Goal: Download file/media

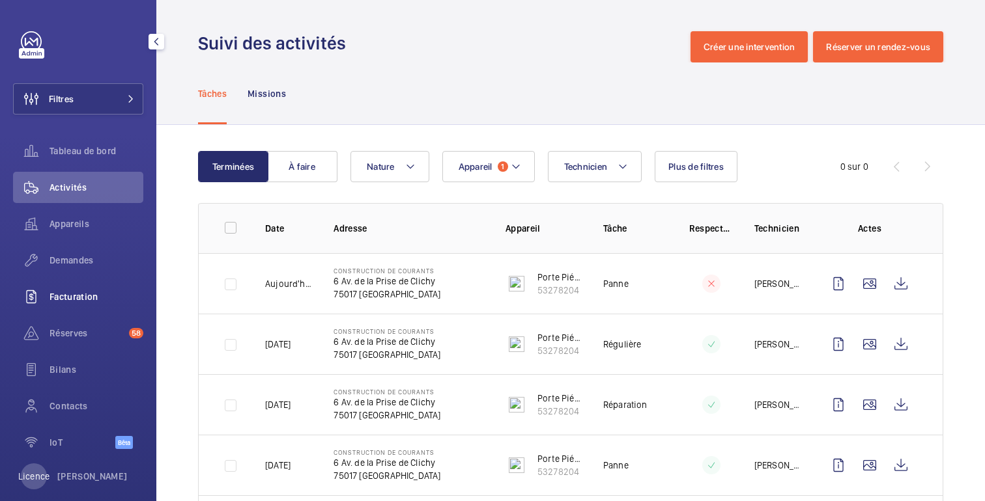
click at [66, 300] on font "Facturation" at bounding box center [73, 297] width 49 height 10
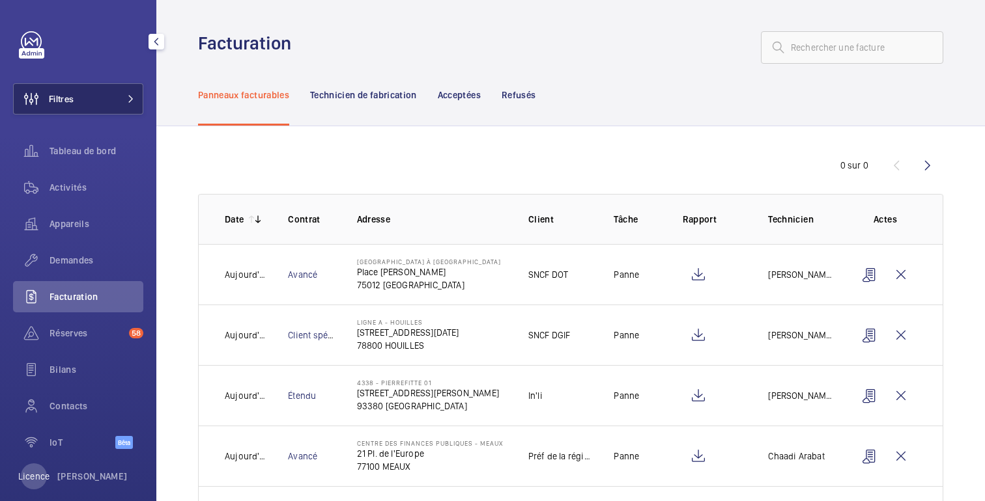
click at [105, 93] on button "Filtres" at bounding box center [78, 98] width 130 height 31
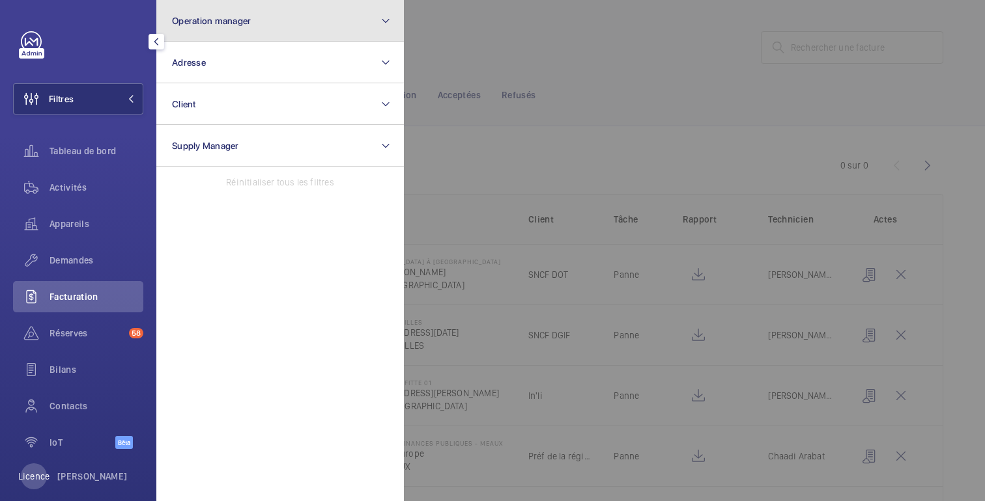
click at [233, 16] on span "Operation manager" at bounding box center [211, 21] width 79 height 10
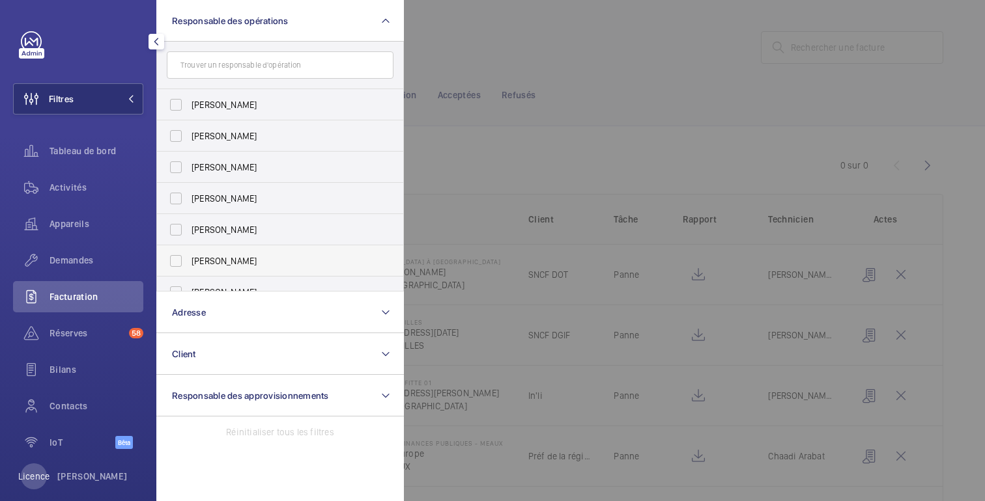
scroll to position [48, 0]
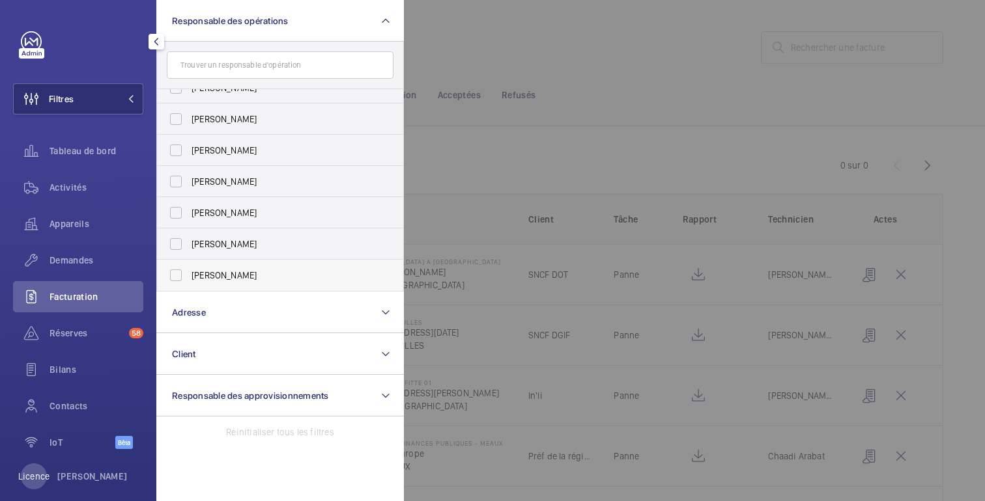
click at [220, 277] on font "[PERSON_NAME]" at bounding box center [223, 275] width 65 height 10
click at [189, 277] on input "[PERSON_NAME]" at bounding box center [176, 275] width 26 height 26
checkbox input "true"
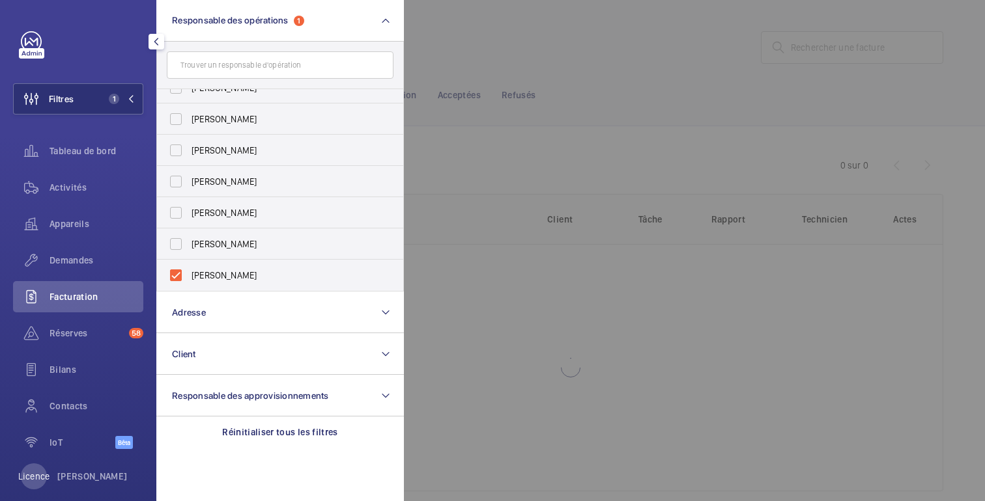
click at [559, 54] on div at bounding box center [896, 250] width 985 height 501
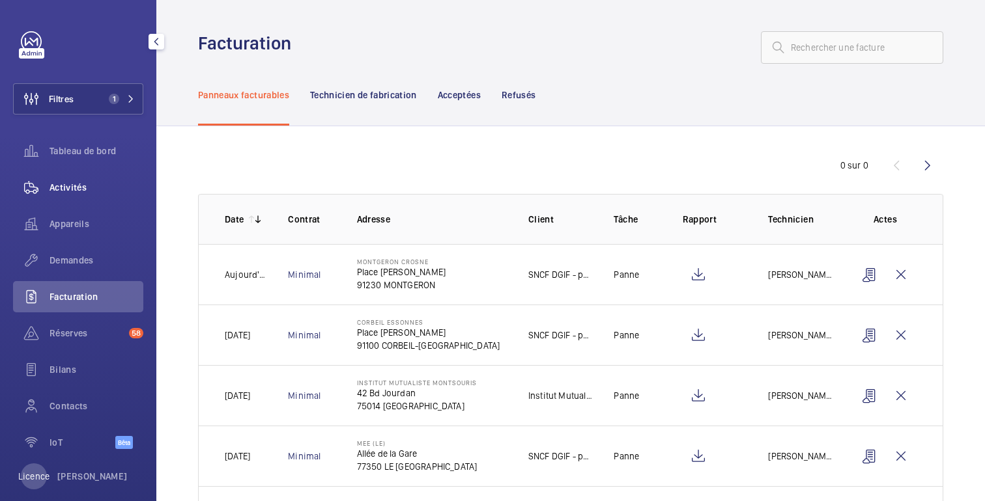
click at [75, 185] on font "Activités" at bounding box center [67, 187] width 37 height 10
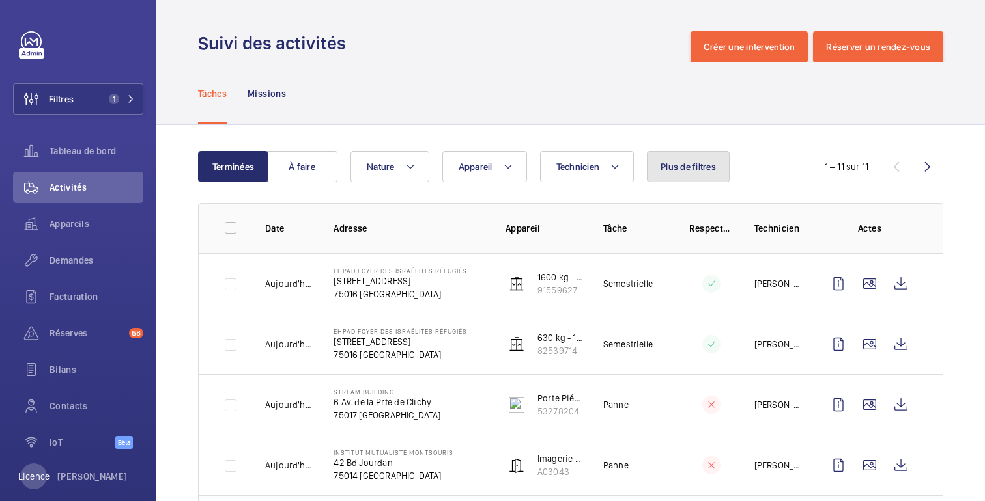
click at [692, 156] on button "Plus de filtres" at bounding box center [688, 166] width 83 height 31
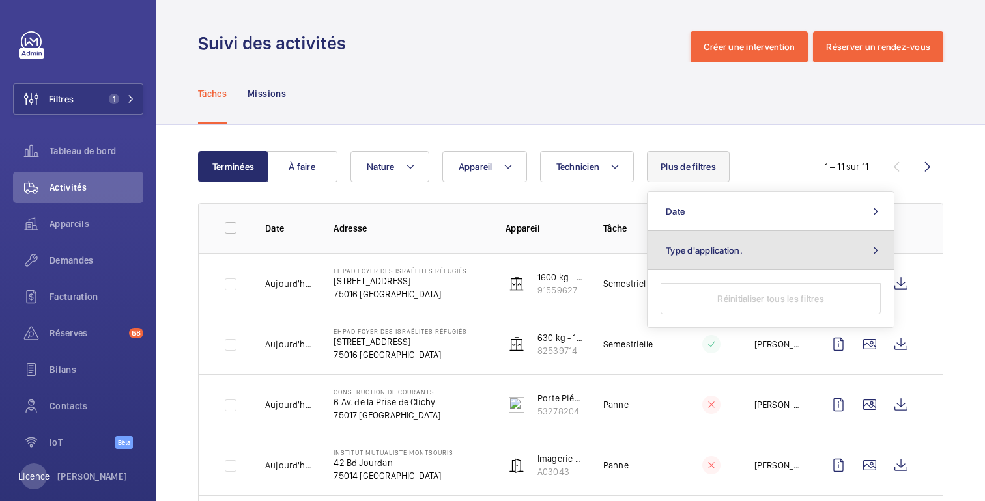
click at [699, 250] on font "Type d'application." at bounding box center [704, 251] width 77 height 10
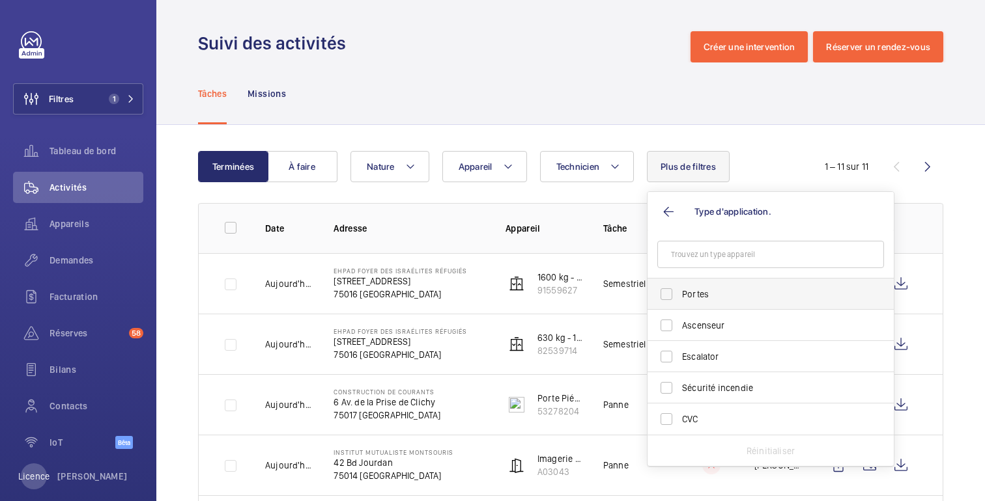
click at [692, 294] on span "Portes" at bounding box center [771, 294] width 179 height 13
click at [679, 294] on input "Portes" at bounding box center [666, 294] width 26 height 26
checkbox input "true"
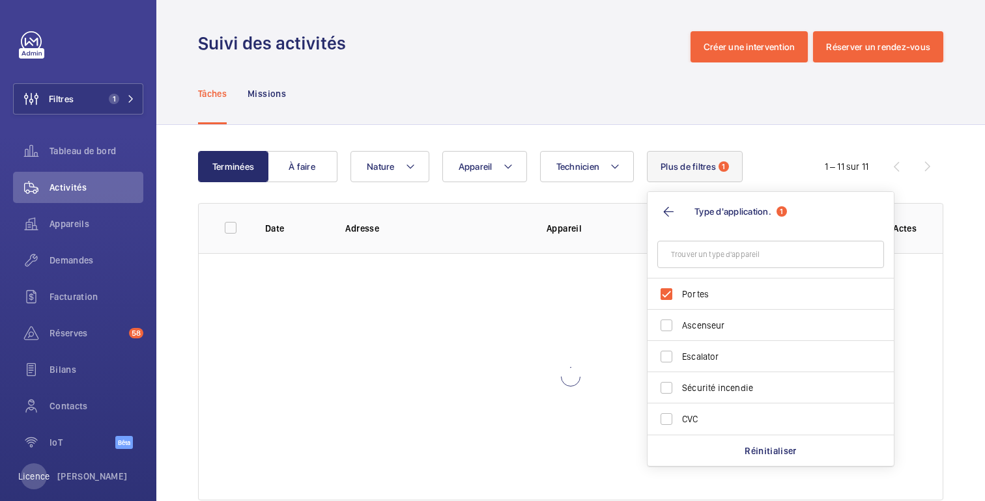
click at [671, 50] on div "Suivi des activités Créer une intervention Réserver un rendez-vous" at bounding box center [570, 46] width 745 height 31
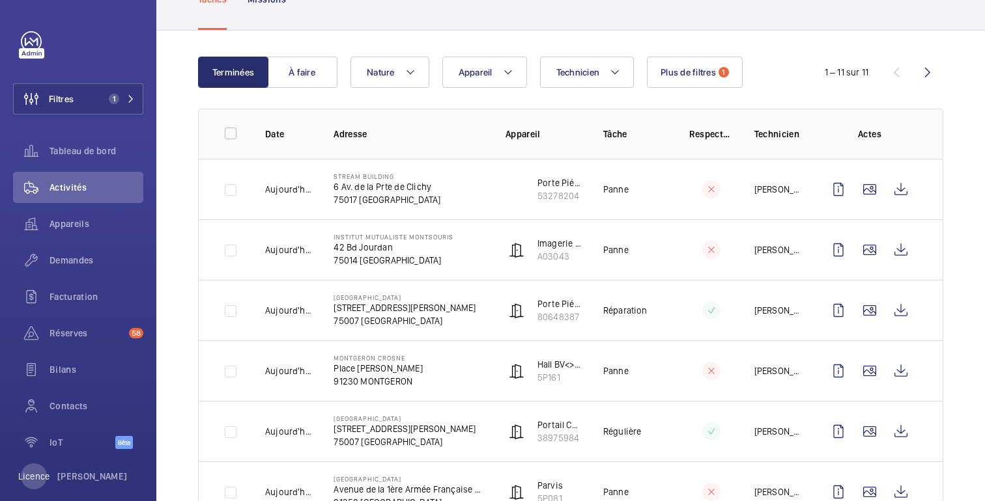
scroll to position [107, 0]
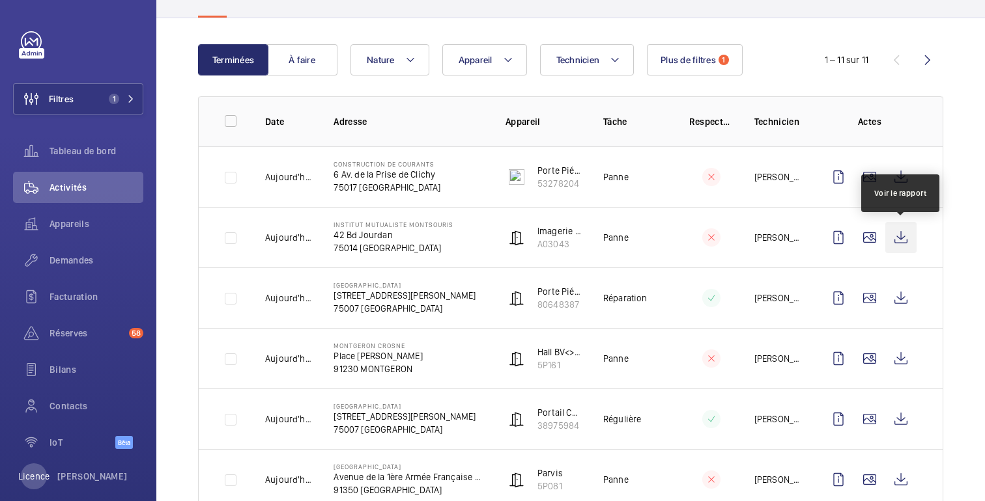
click at [899, 234] on wm-front-icon-button at bounding box center [900, 237] width 31 height 31
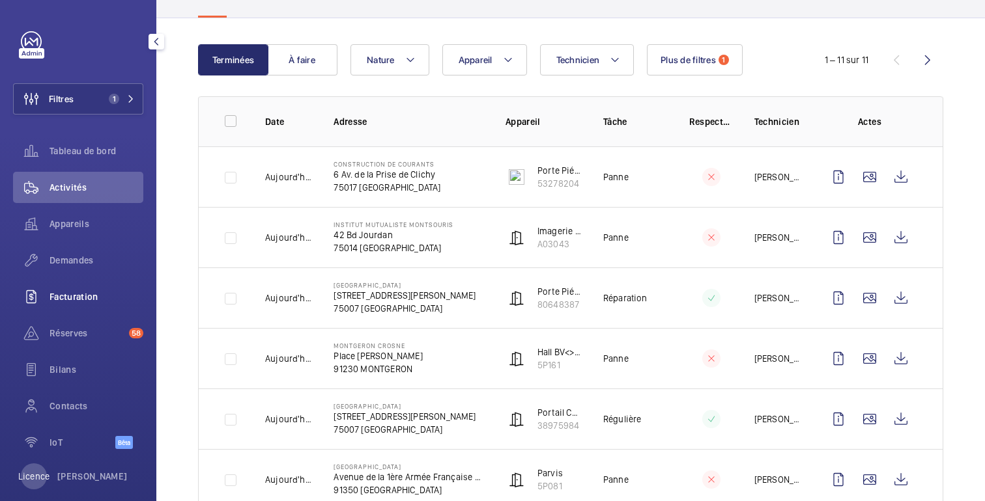
click at [80, 292] on font "Facturation" at bounding box center [73, 297] width 49 height 10
